Goal: Check status: Check status

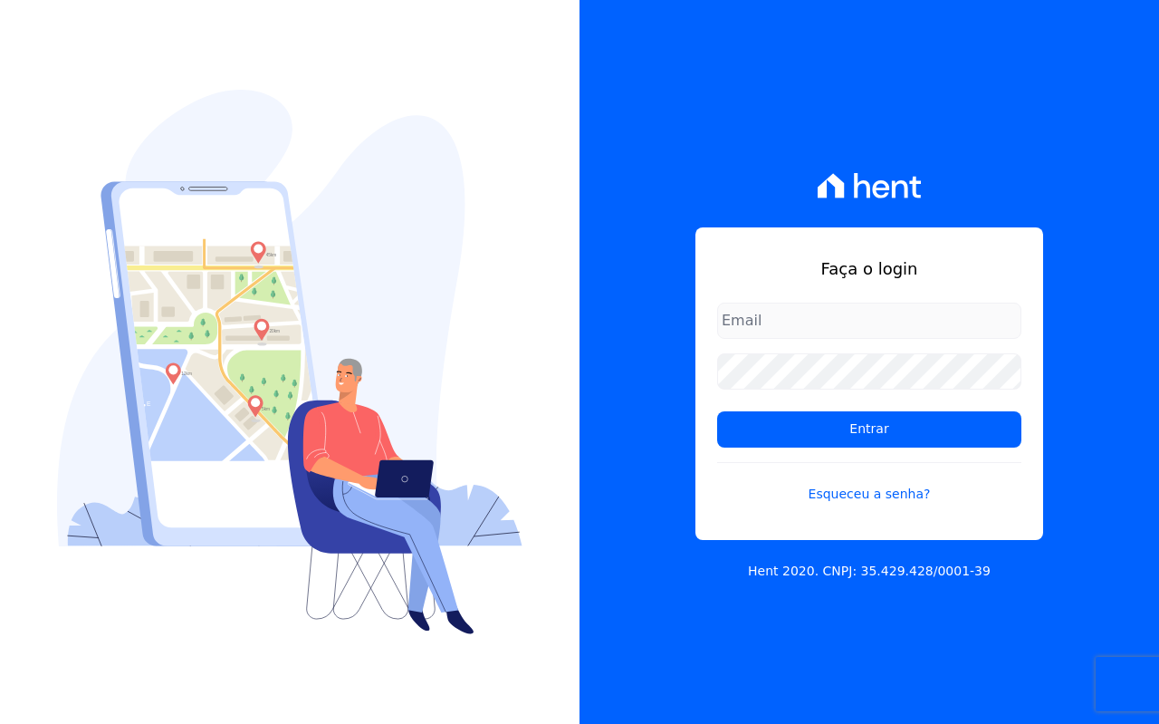
click at [773, 312] on input "email" at bounding box center [869, 321] width 304 height 36
click at [776, 311] on input "email" at bounding box center [869, 321] width 304 height 36
type input "juliabarueri12@gmail.com"
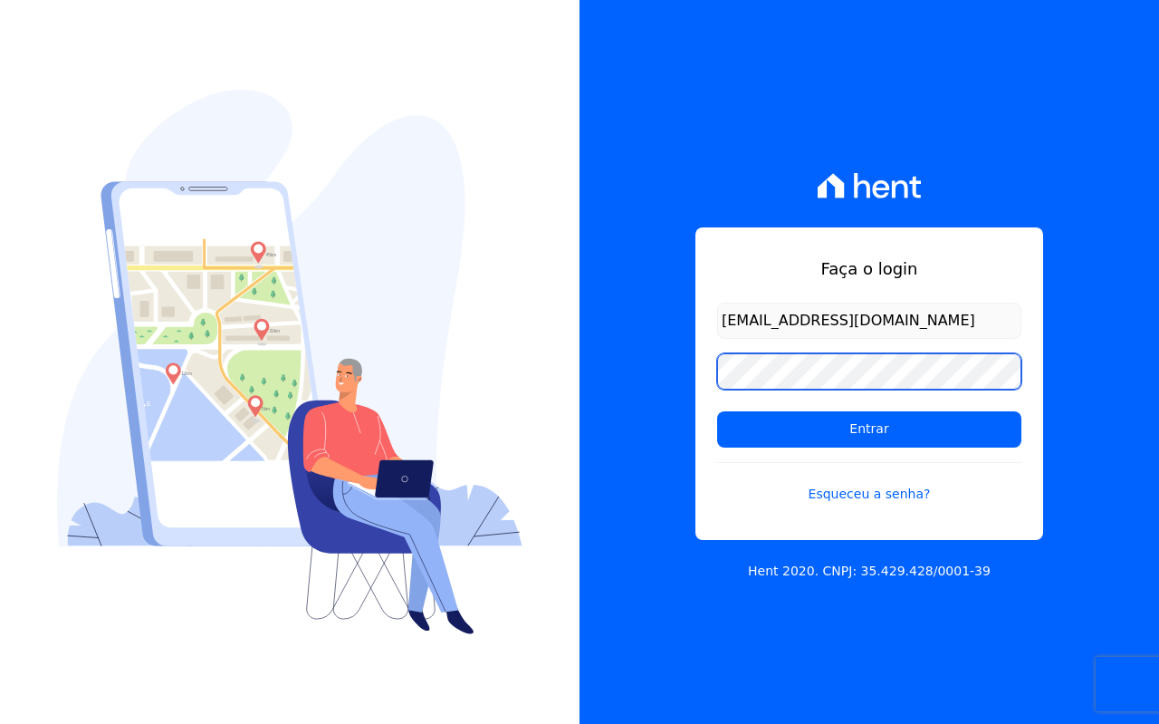
click at [717, 411] on input "Entrar" at bounding box center [869, 429] width 304 height 36
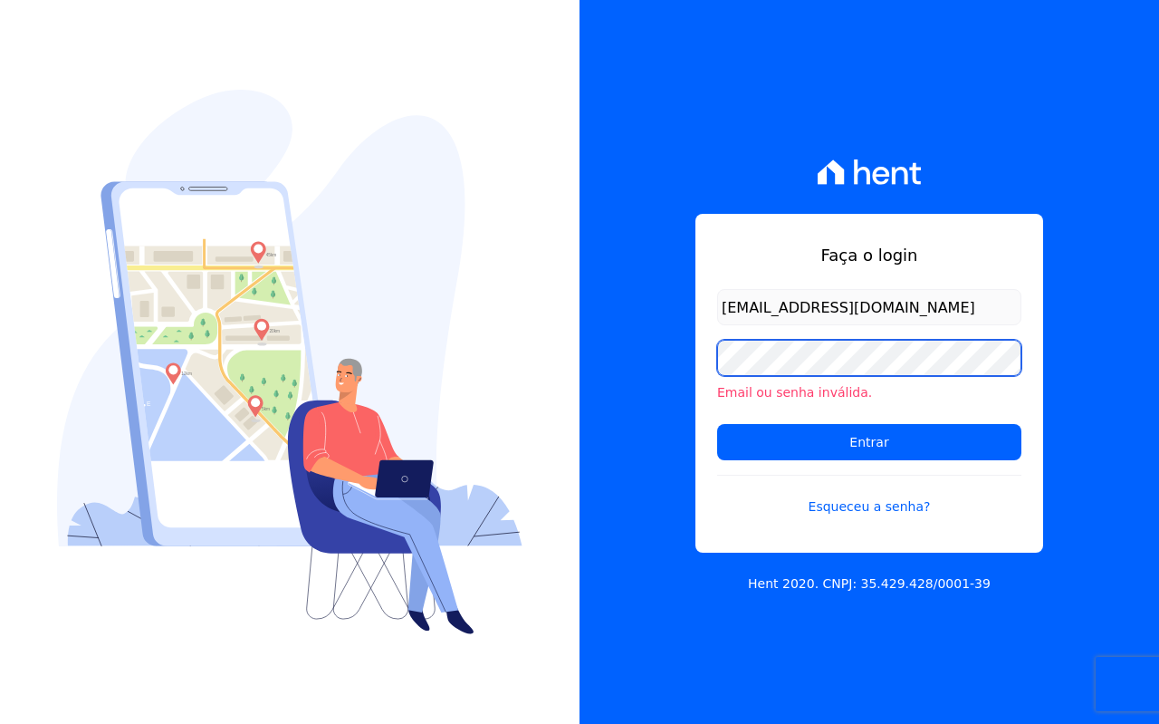
click at [717, 424] on input "Entrar" at bounding box center [869, 442] width 304 height 36
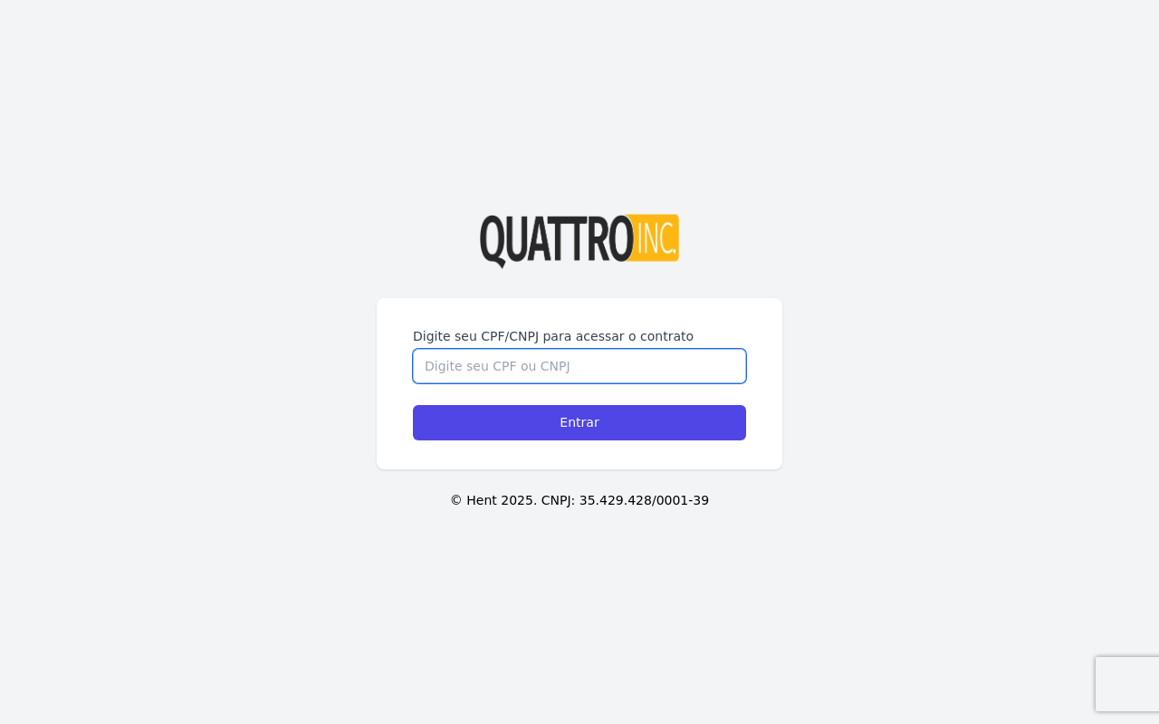
click at [583, 365] on input "Digite seu CPF/CNPJ para acessar o contrato" at bounding box center [579, 366] width 333 height 34
type input "48541321835"
click at [413, 405] on input "Entrar" at bounding box center [579, 422] width 333 height 35
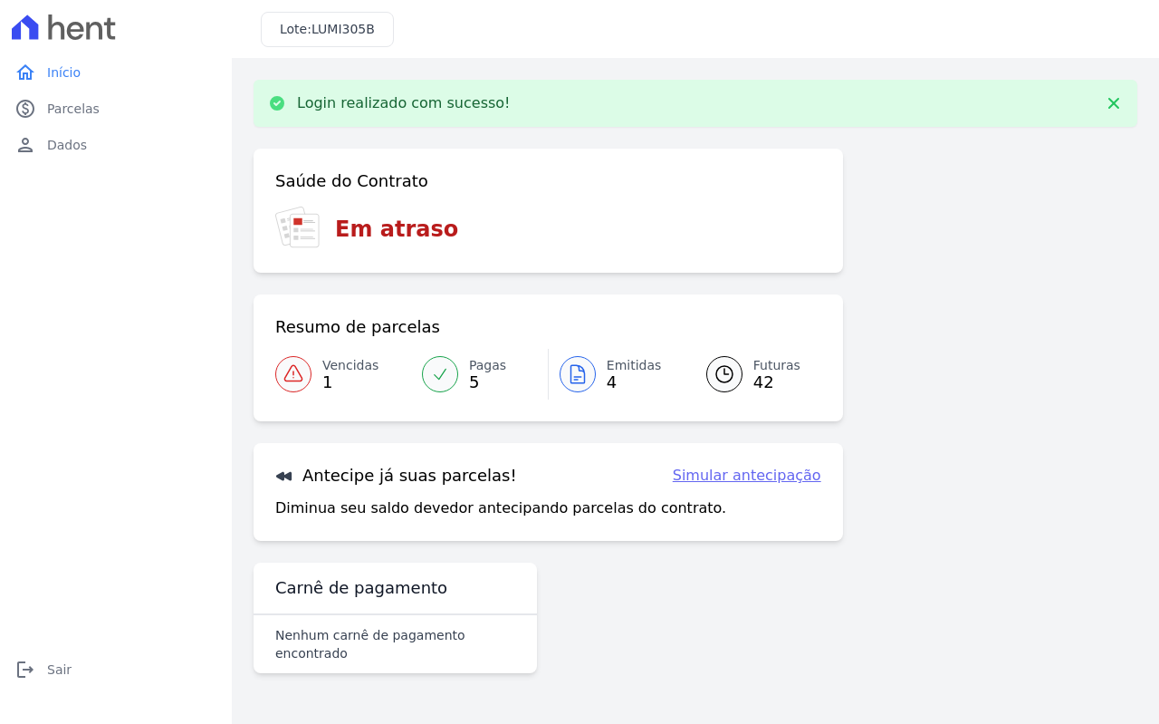
click at [727, 480] on link "Simular antecipação" at bounding box center [747, 476] width 149 height 22
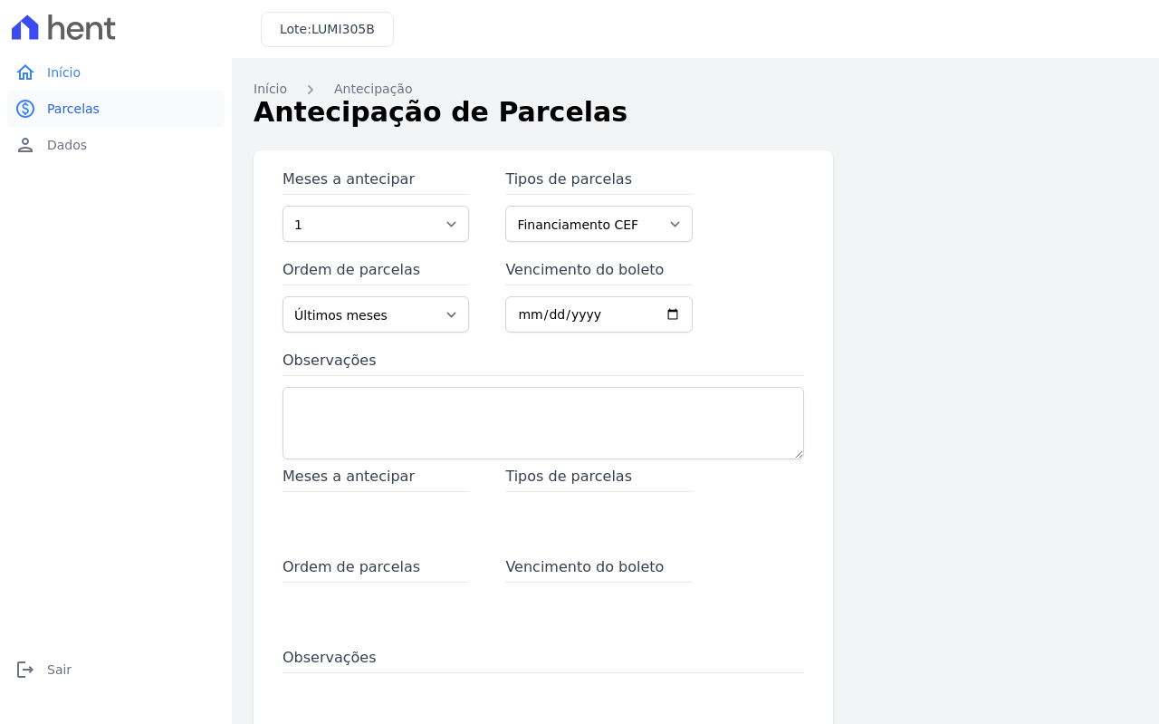
click at [88, 102] on span "Parcelas" at bounding box center [73, 109] width 53 height 18
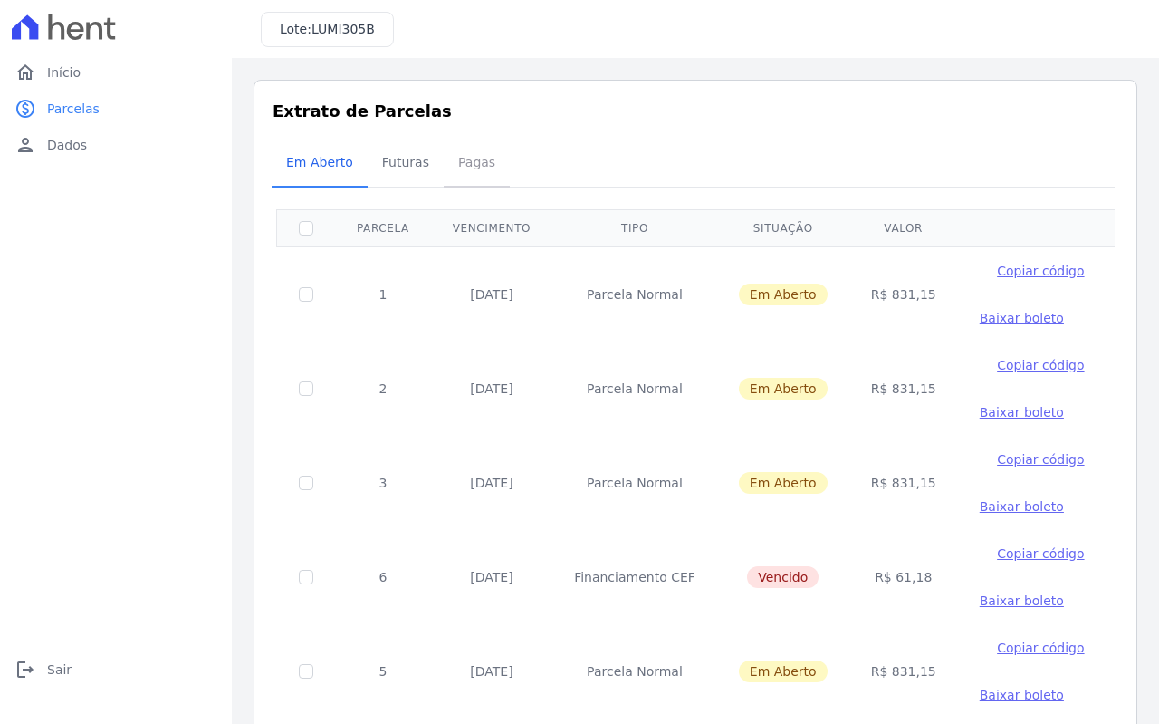
click at [478, 155] on span "Pagas" at bounding box center [476, 162] width 59 height 36
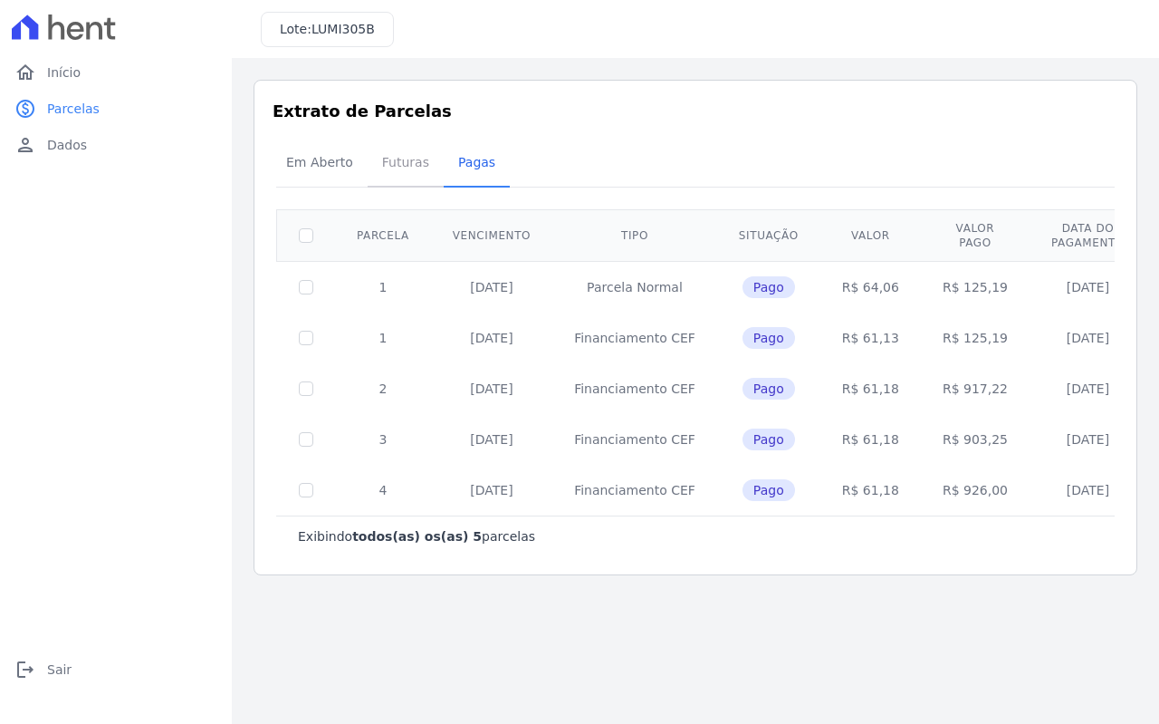
click at [409, 164] on span "Futuras" at bounding box center [405, 162] width 69 height 36
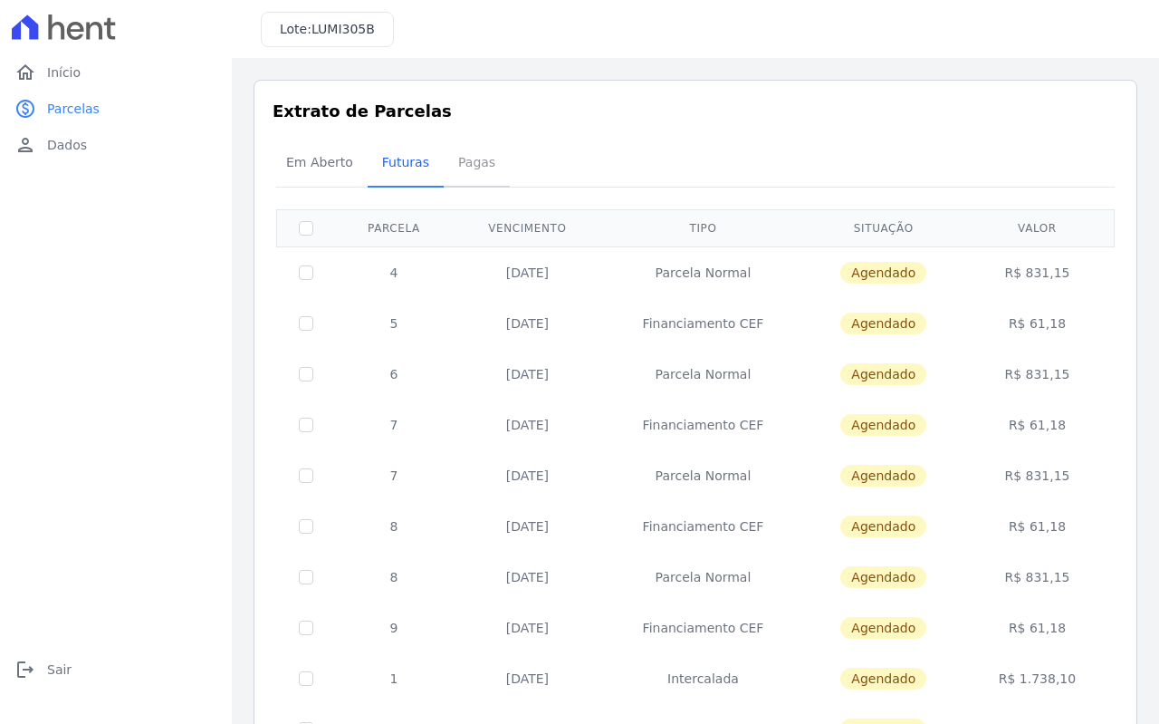
click at [459, 160] on span "Pagas" at bounding box center [476, 162] width 59 height 36
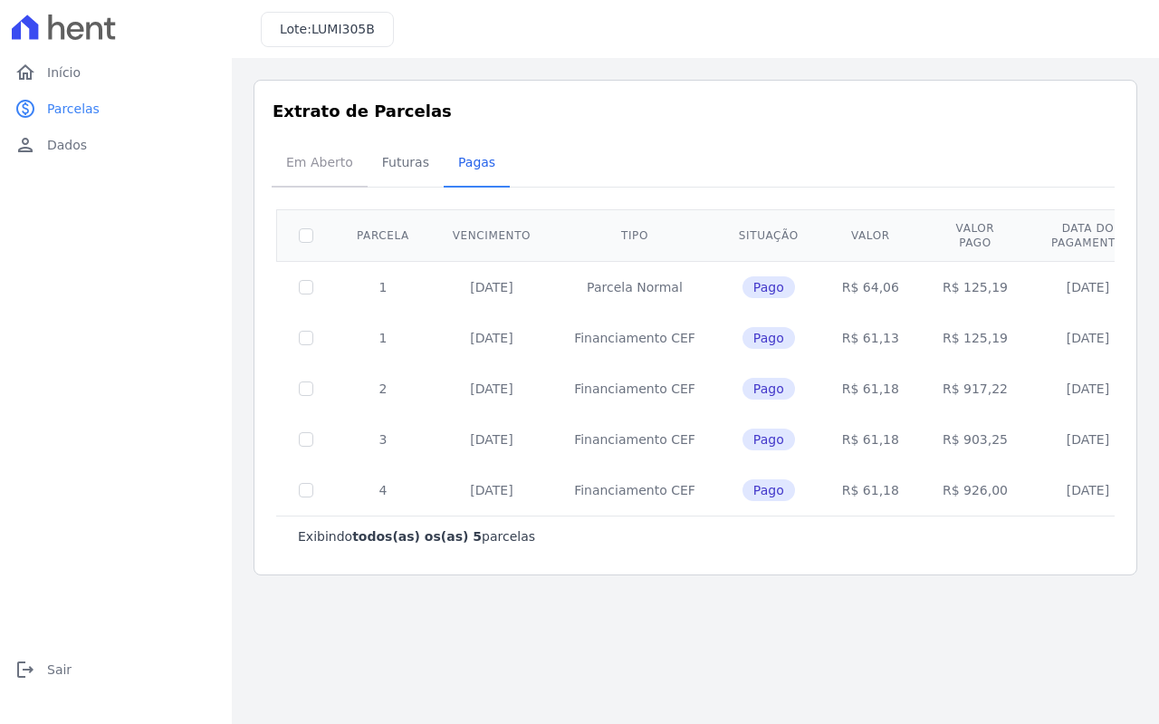
click at [320, 165] on span "Em Aberto" at bounding box center [319, 162] width 89 height 36
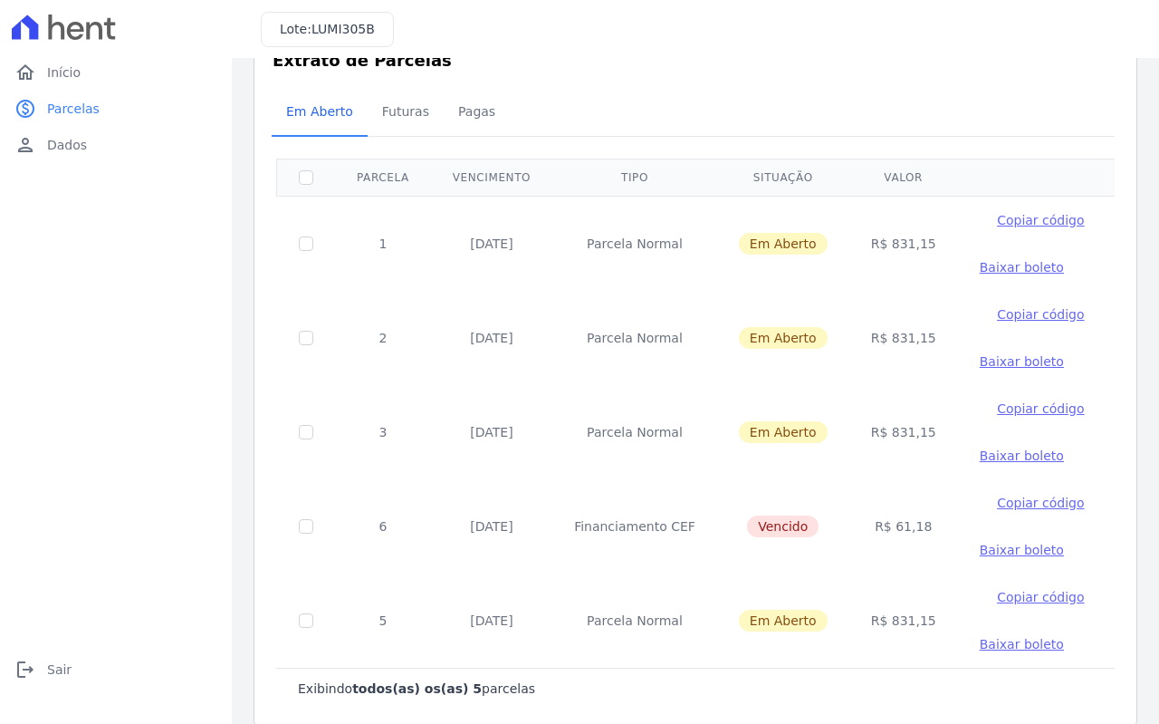
scroll to position [76, 0]
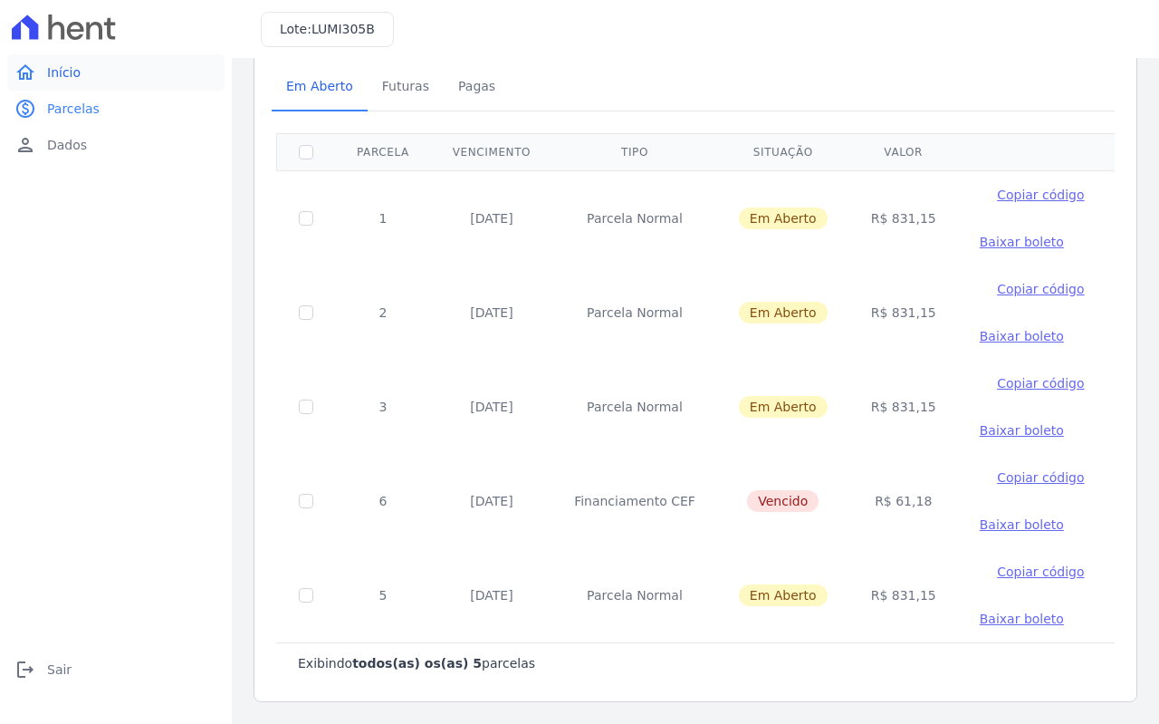
click at [62, 71] on span "Início" at bounding box center [64, 72] width 34 height 18
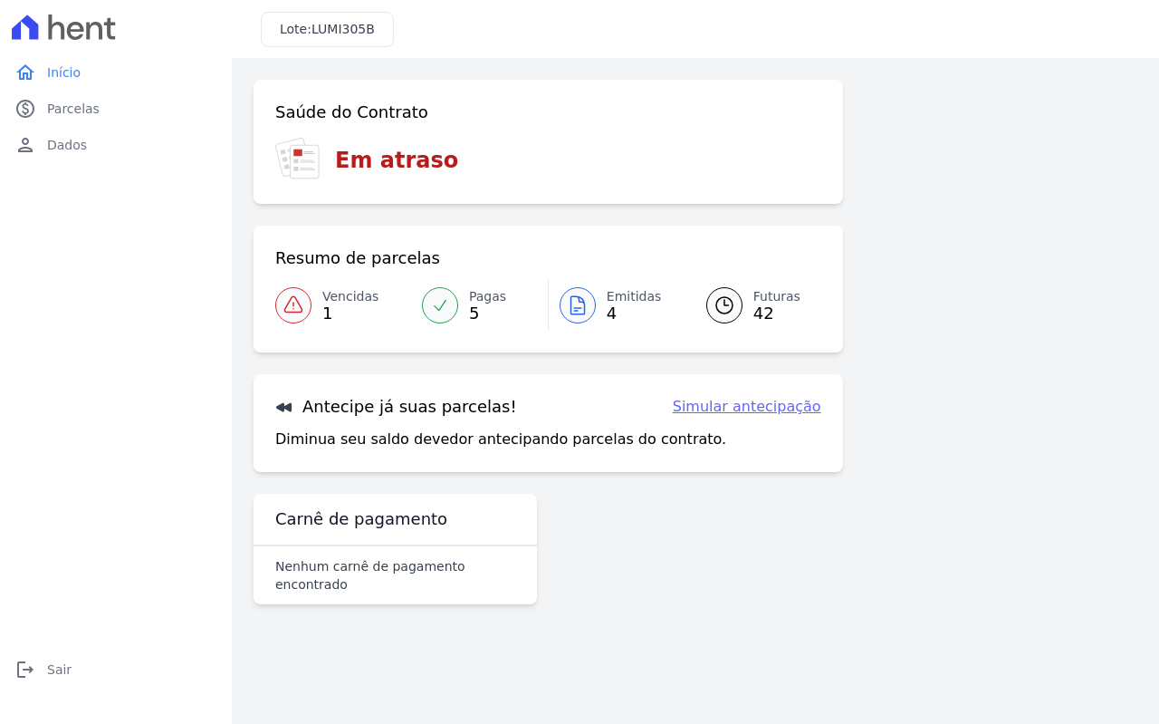
click at [495, 304] on span "Pagas" at bounding box center [487, 296] width 37 height 19
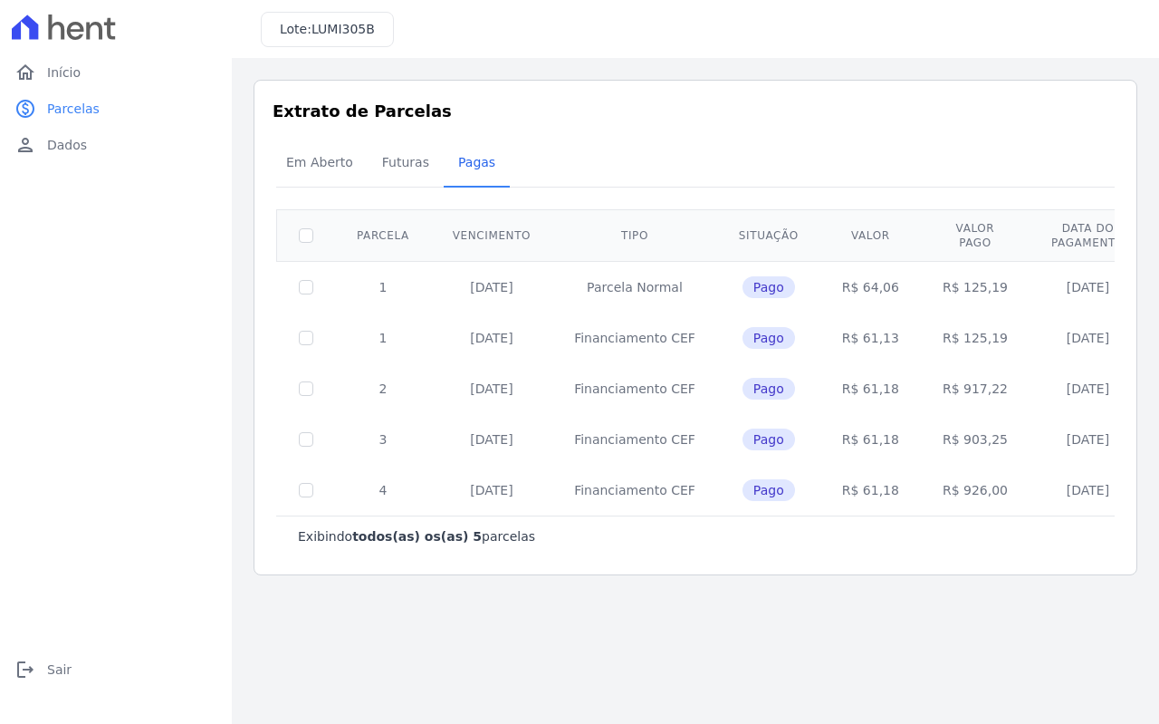
drag, startPoint x: 299, startPoint y: 30, endPoint x: 274, endPoint y: 34, distance: 25.6
click at [276, 33] on div "Lote: LUMI305B" at bounding box center [327, 29] width 133 height 35
click at [94, 85] on link "home Início" at bounding box center [115, 72] width 217 height 36
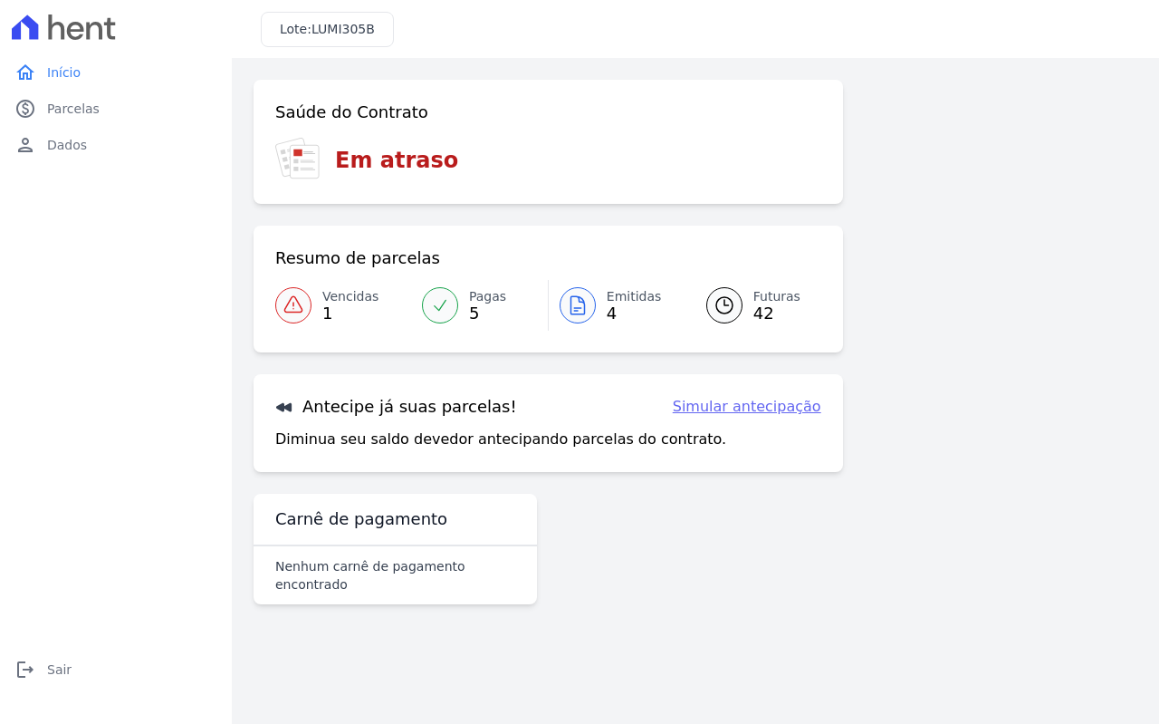
drag, startPoint x: 341, startPoint y: 159, endPoint x: 322, endPoint y: 220, distance: 63.6
click at [339, 163] on h3 "Em atraso" at bounding box center [396, 160] width 123 height 33
click at [302, 305] on icon at bounding box center [294, 305] width 22 height 22
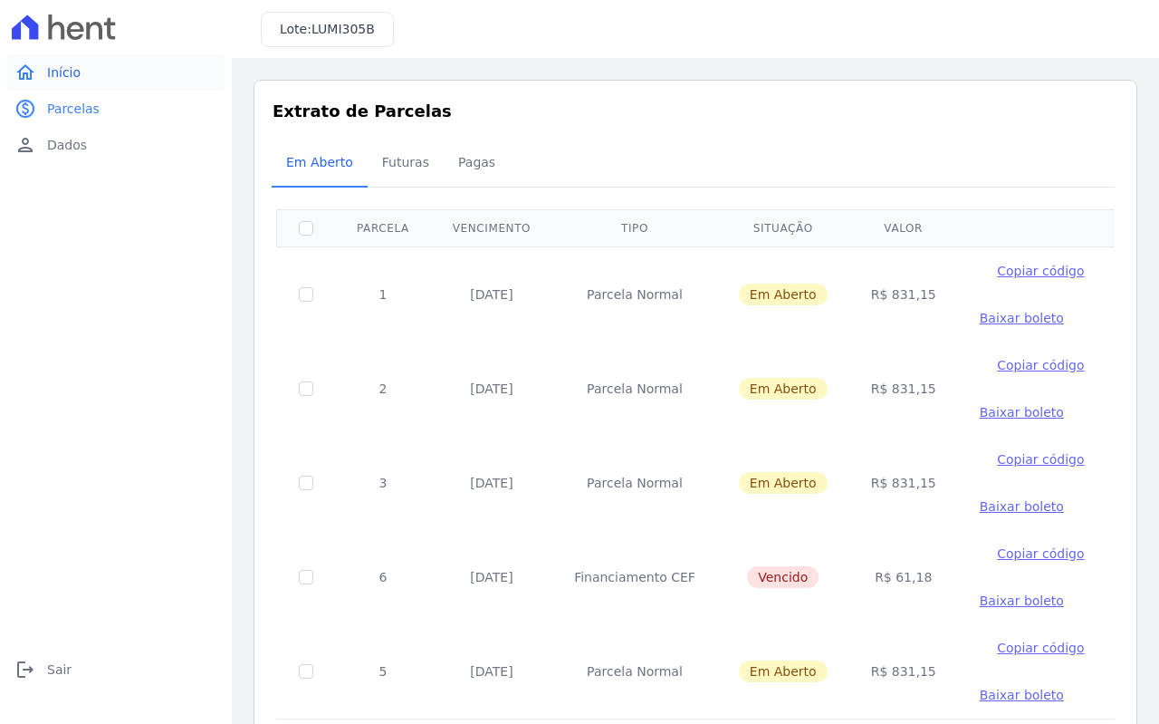
click at [58, 66] on span "Início" at bounding box center [64, 72] width 34 height 18
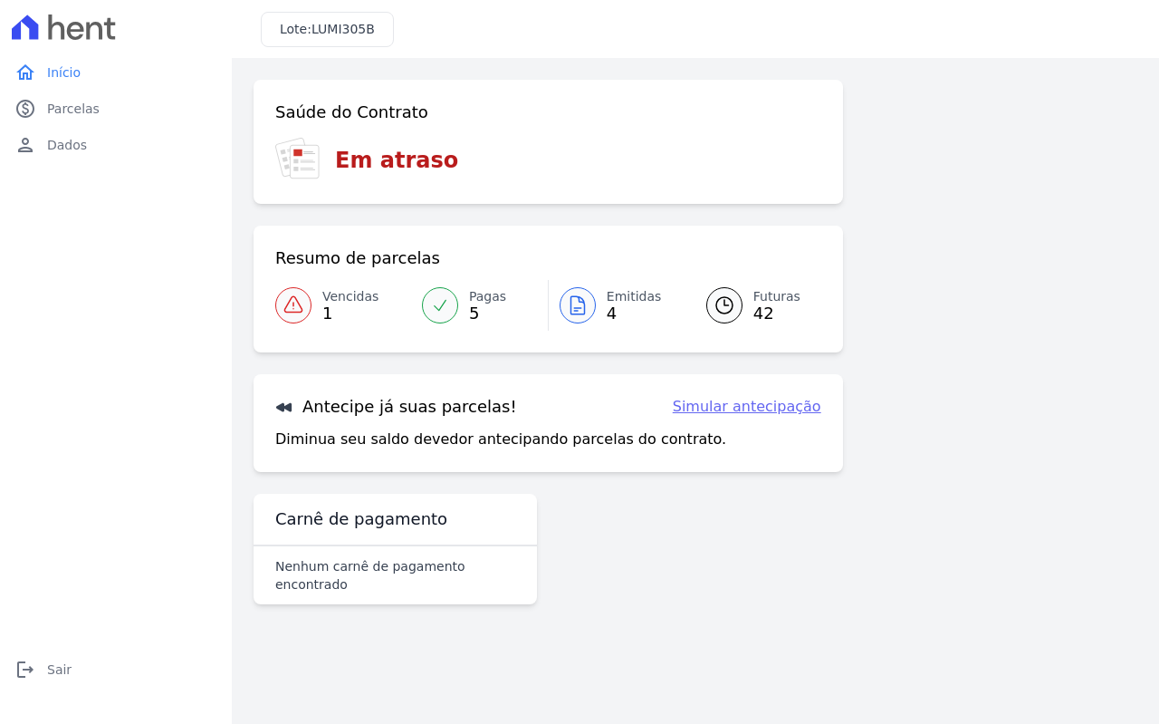
click at [601, 301] on link "Emitidas 4" at bounding box center [617, 305] width 136 height 51
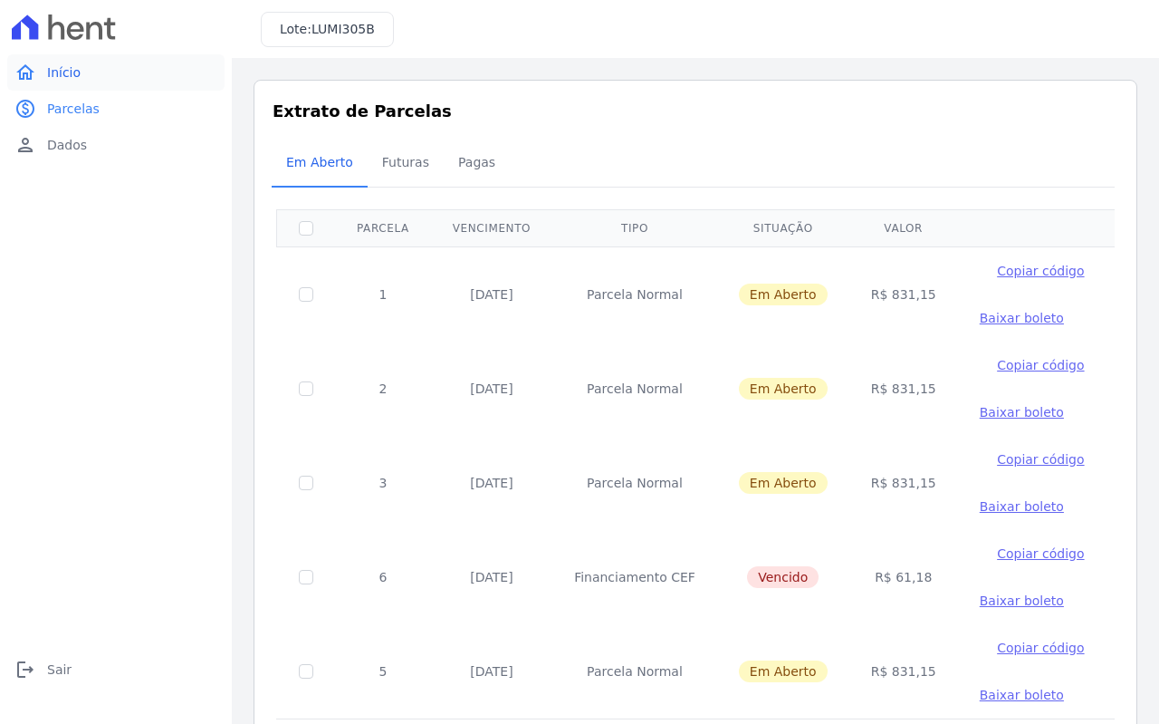
click at [57, 79] on span "Início" at bounding box center [64, 72] width 34 height 18
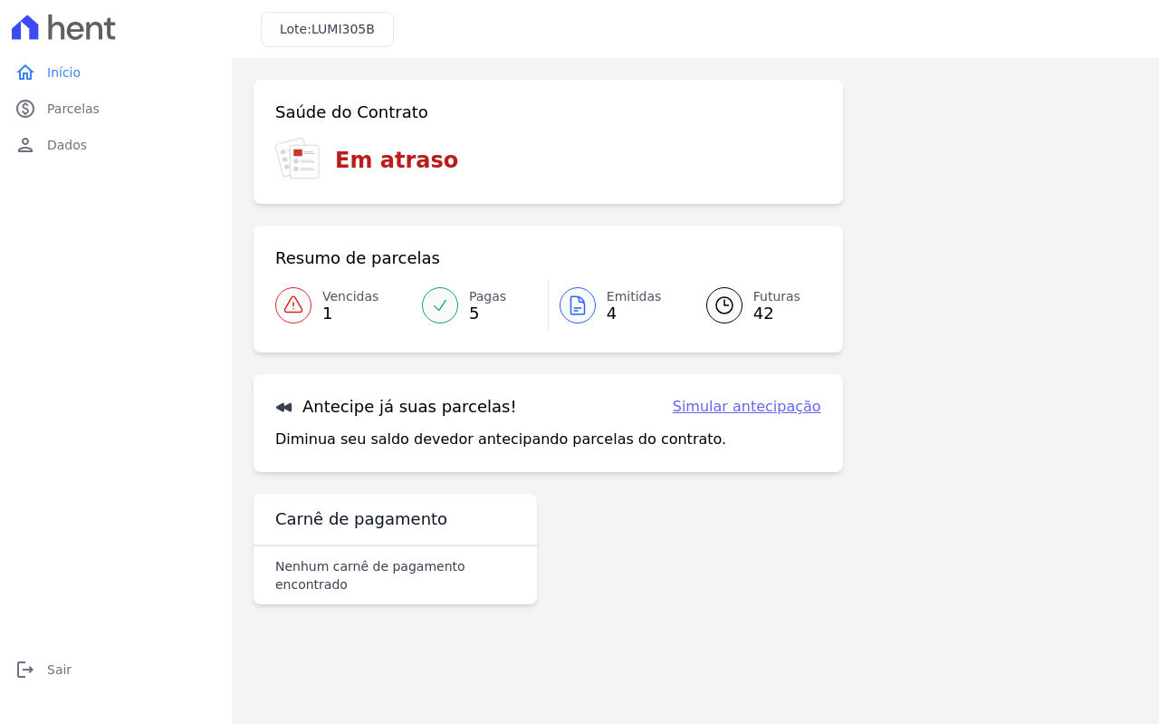
click at [746, 311] on link "Futuras 42" at bounding box center [753, 305] width 137 height 51
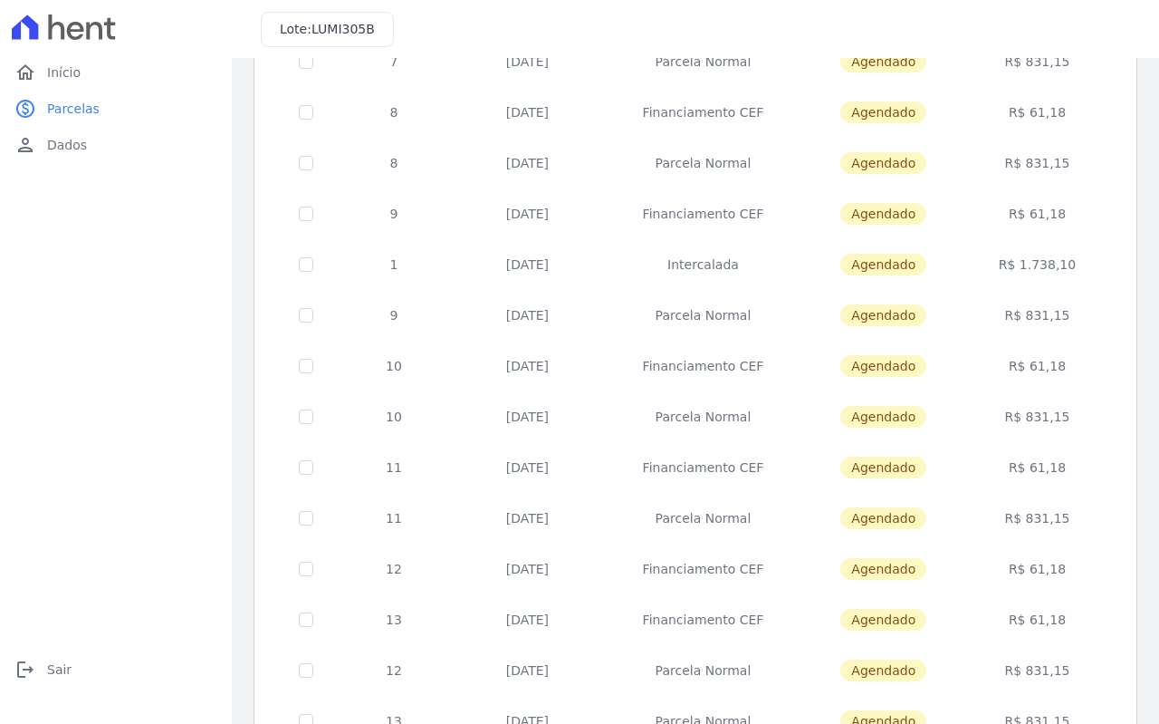
scroll to position [643, 0]
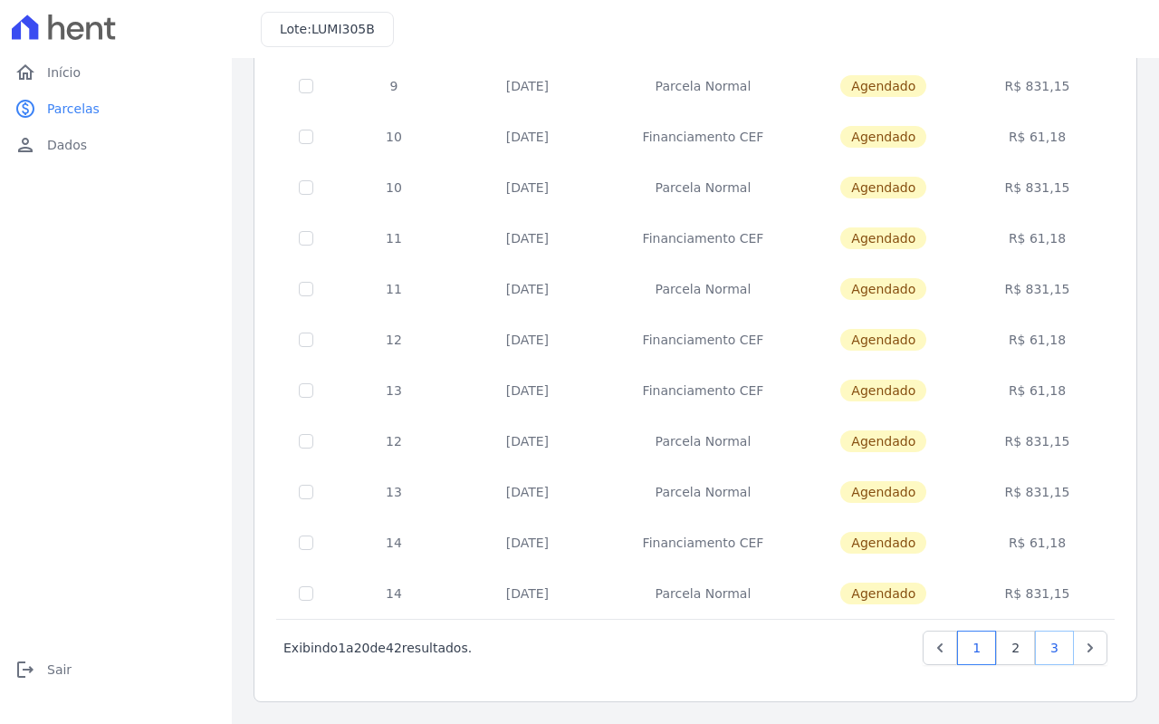
click at [1035, 640] on link "3" at bounding box center [1054, 647] width 39 height 34
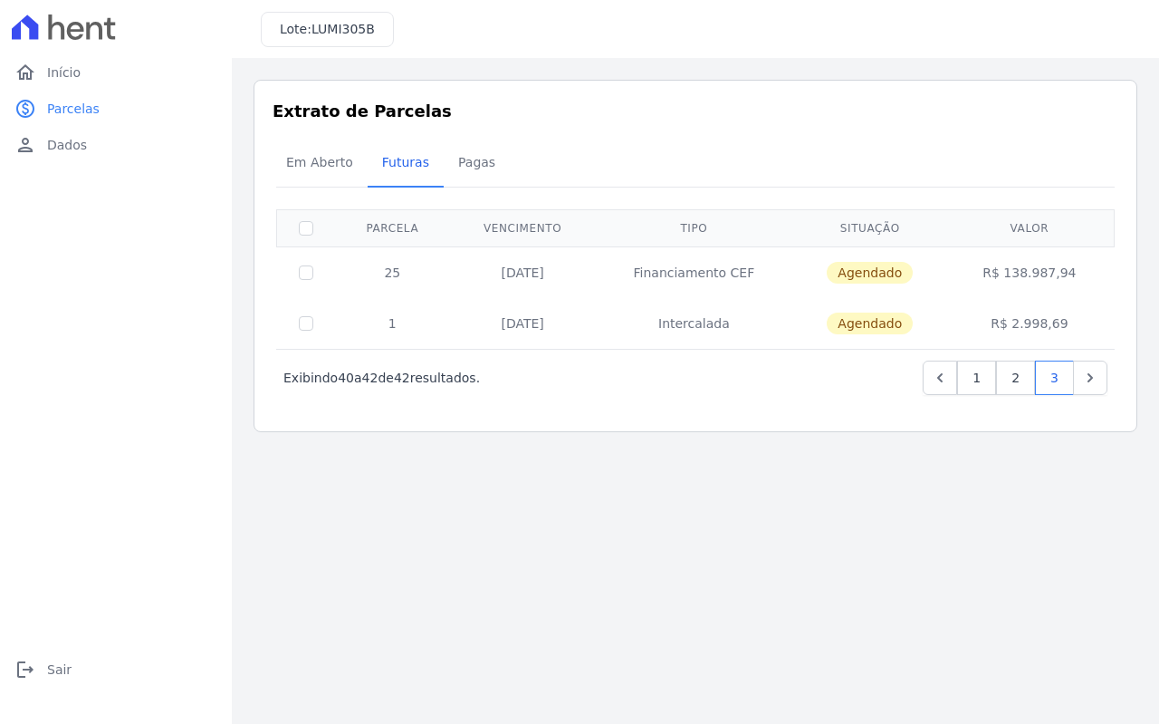
click at [1014, 324] on td "R$ 2.998,69" at bounding box center [1029, 323] width 164 height 51
click at [1014, 374] on link "2" at bounding box center [1015, 378] width 39 height 34
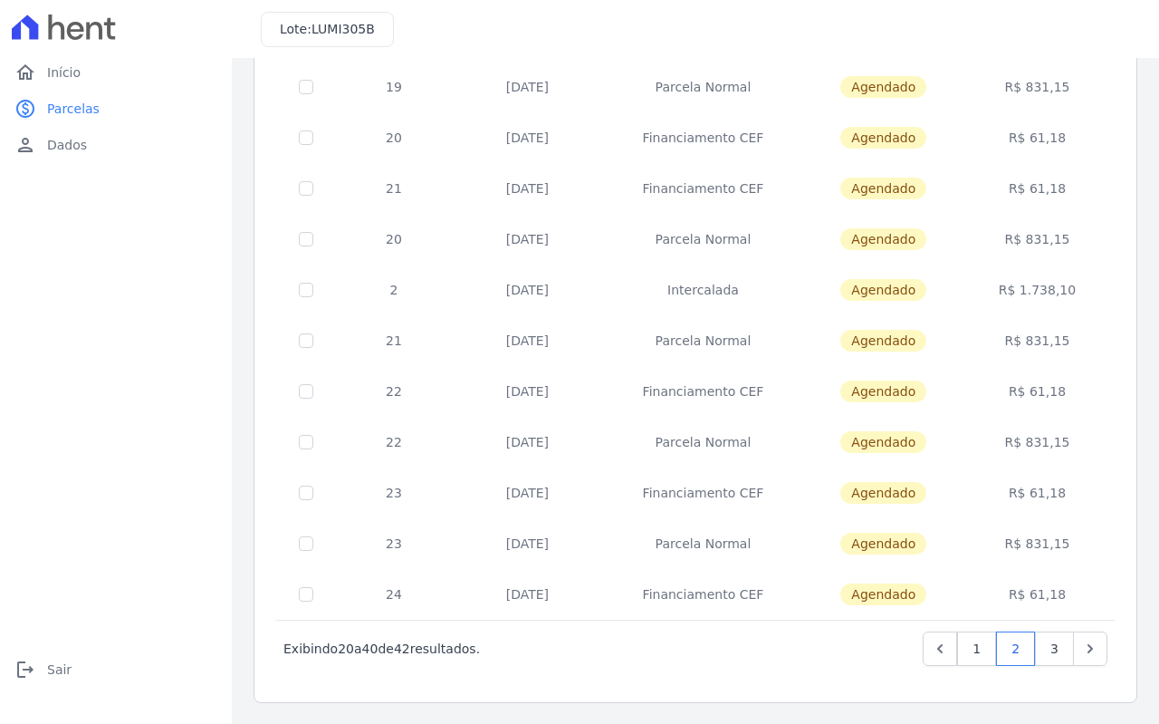
scroll to position [643, 0]
click at [973, 640] on link "1" at bounding box center [976, 647] width 39 height 34
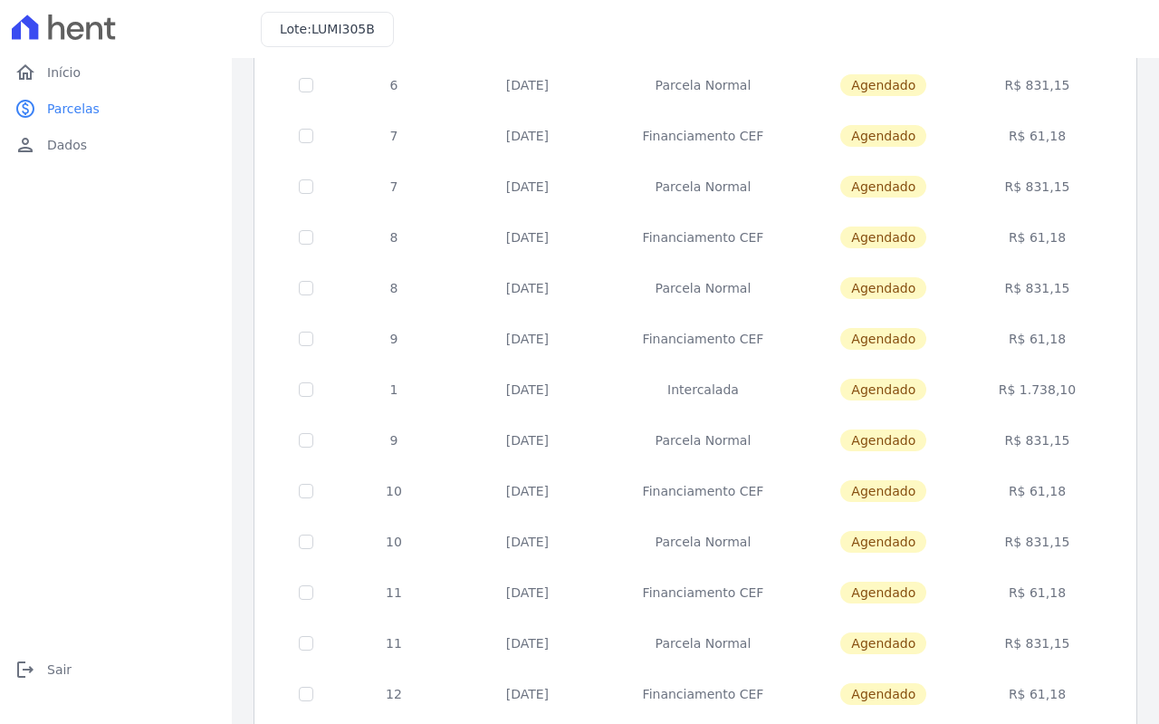
scroll to position [643, 0]
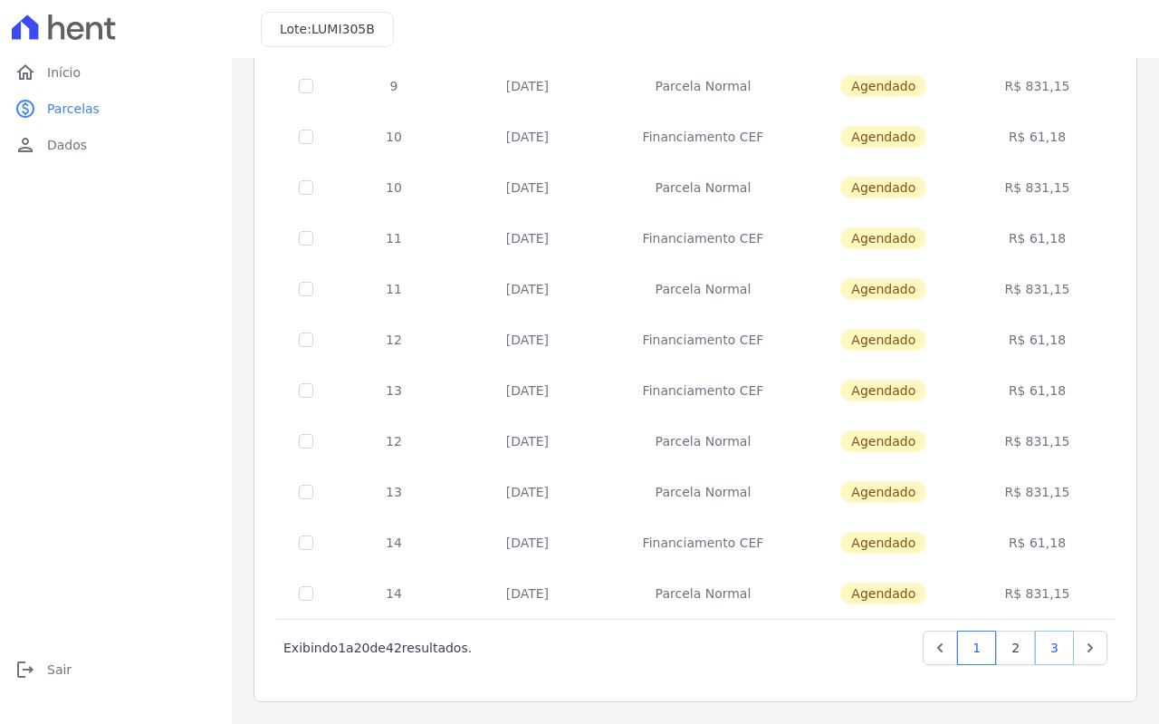
click at [1044, 639] on link "3" at bounding box center [1054, 647] width 39 height 34
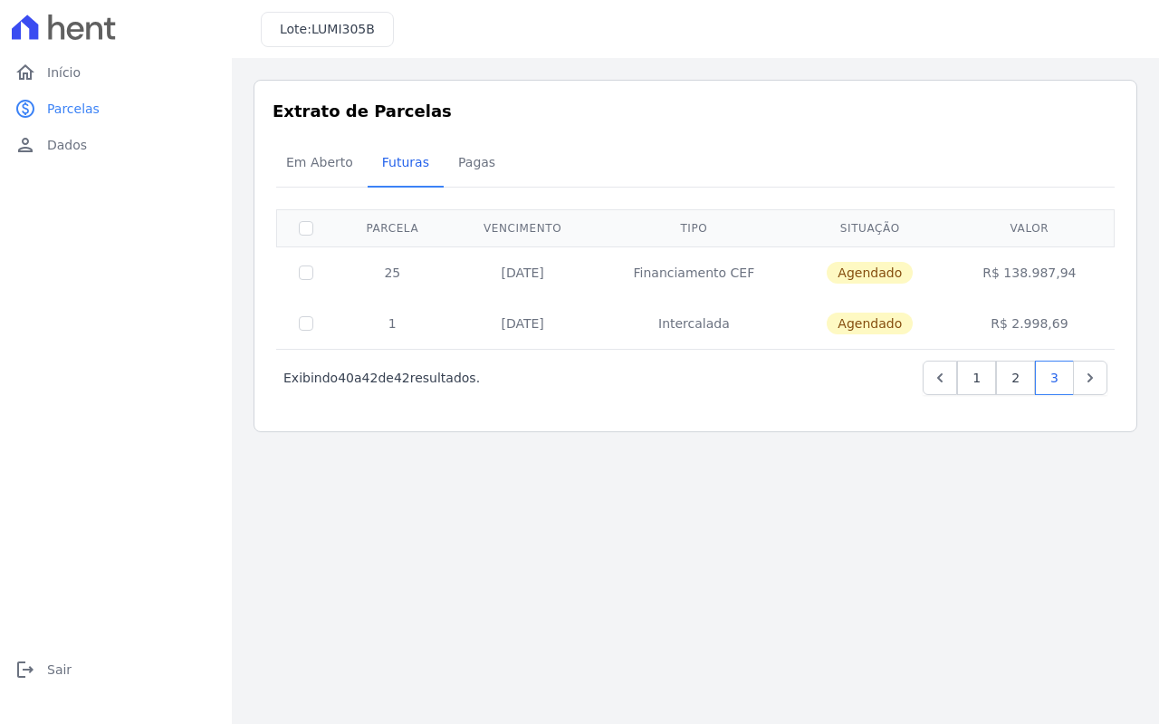
drag, startPoint x: 1013, startPoint y: 274, endPoint x: 1073, endPoint y: 273, distance: 60.7
click at [1072, 273] on td "R$ 138.987,94" at bounding box center [1029, 272] width 164 height 52
copy td "138.987,94"
